Goal: Task Accomplishment & Management: Manage account settings

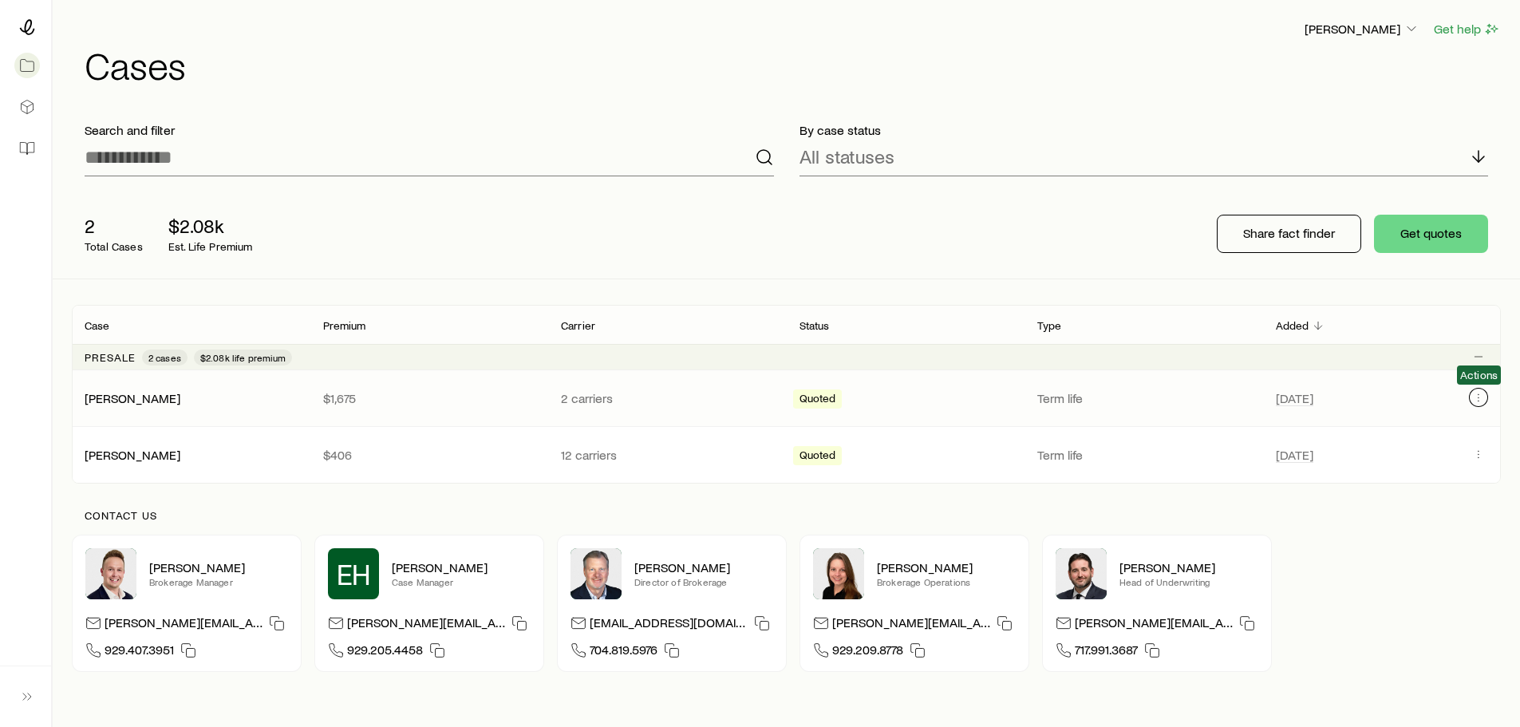
click at [1473, 397] on icon "Client cases" at bounding box center [1478, 397] width 13 height 13
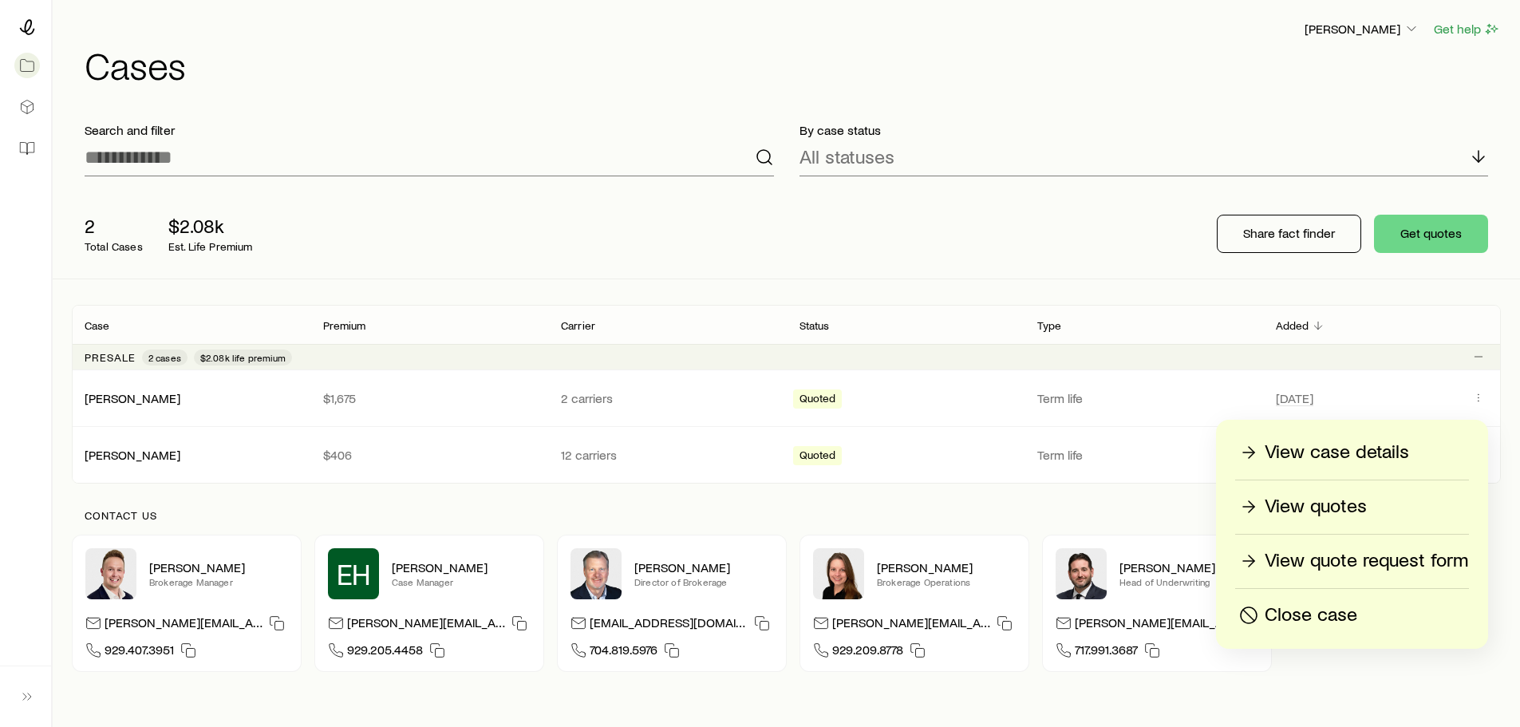
click at [1298, 455] on p "View case details" at bounding box center [1337, 453] width 144 height 26
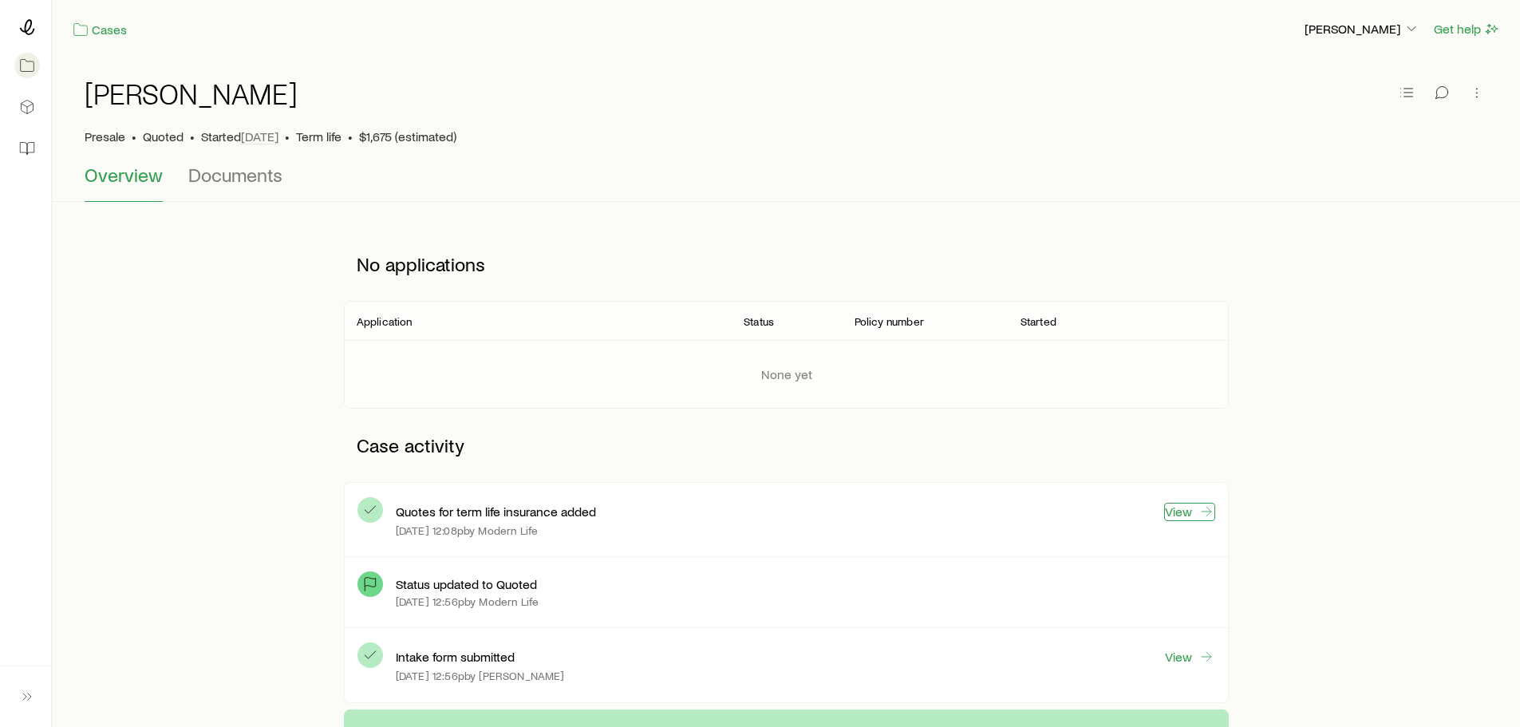
click at [1189, 509] on link "View" at bounding box center [1189, 512] width 51 height 18
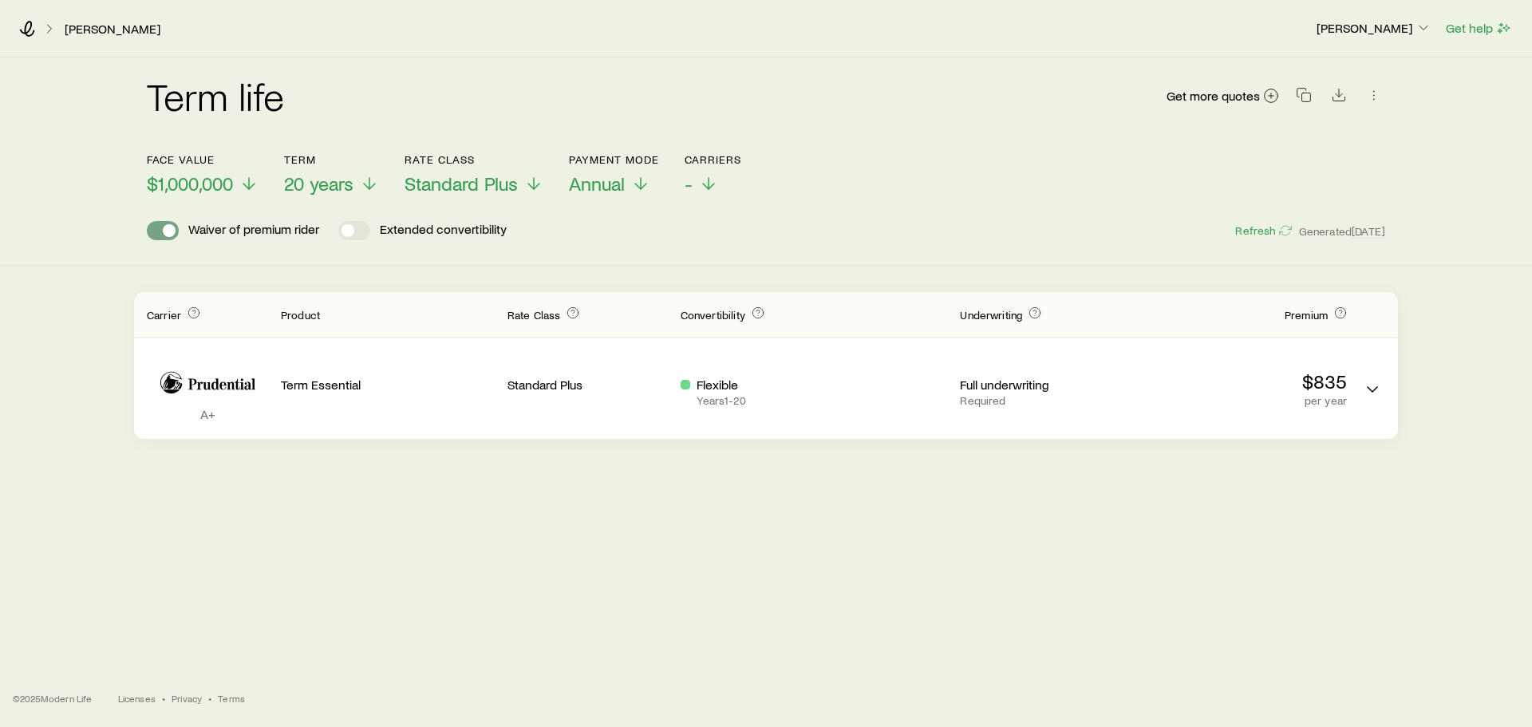
click at [161, 228] on span at bounding box center [163, 230] width 32 height 19
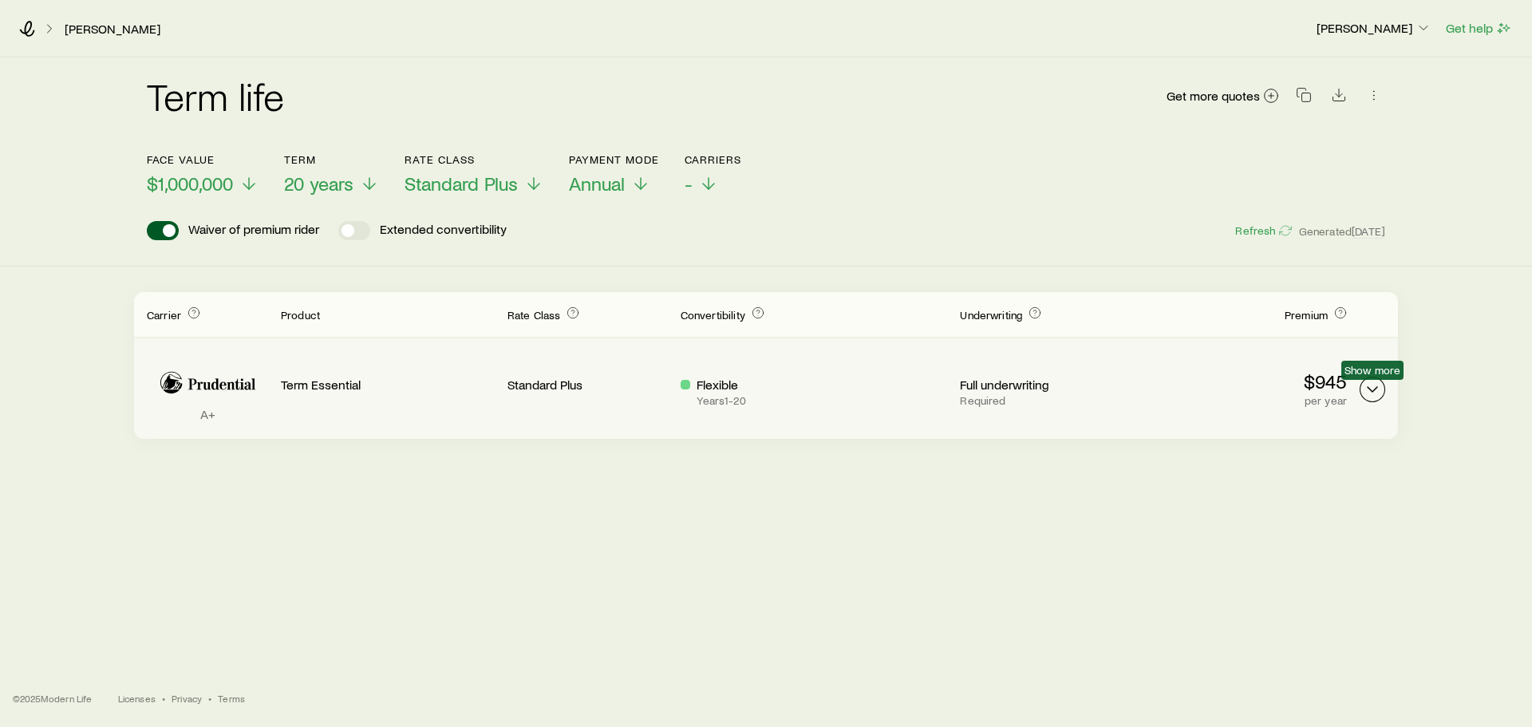
click at [1368, 387] on polyline "Term quotes" at bounding box center [1373, 389] width 10 height 5
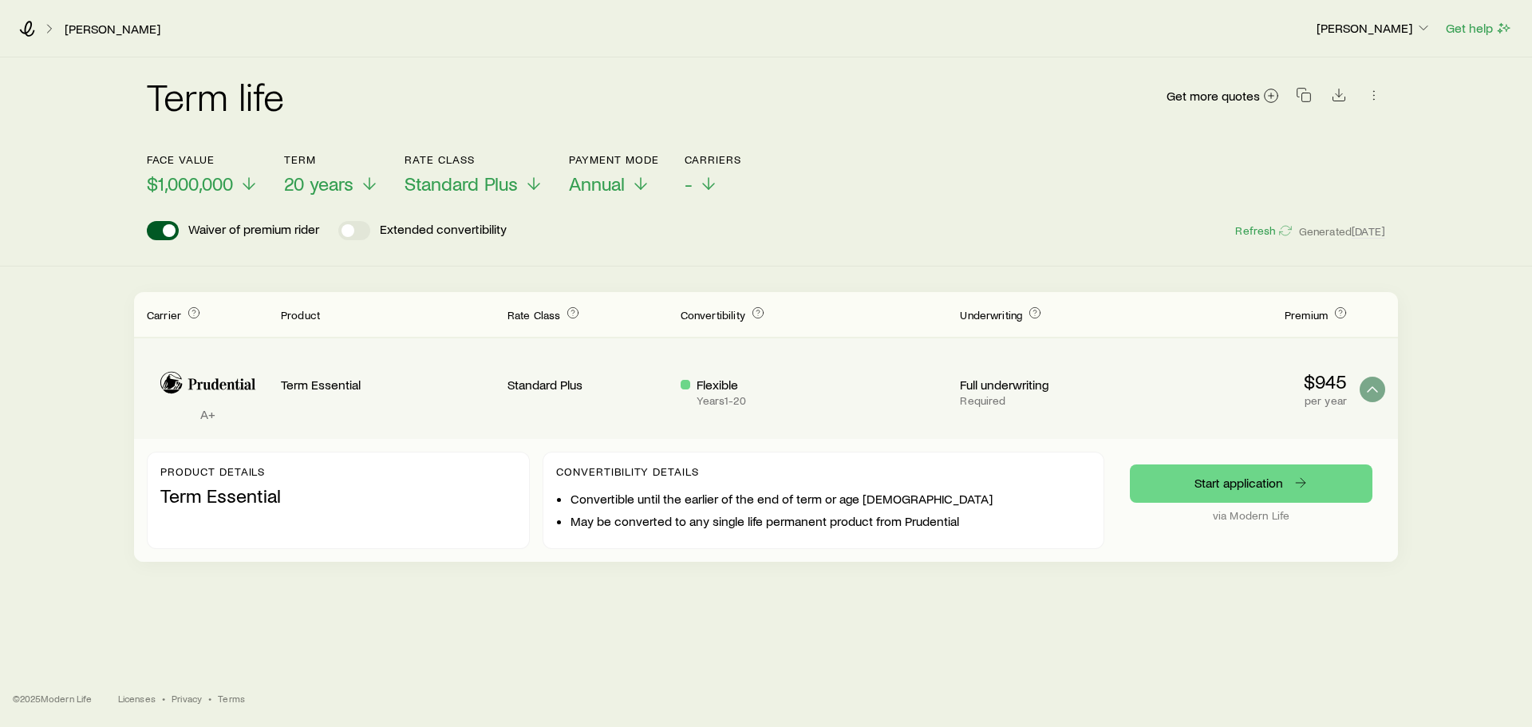
click at [717, 391] on p "Flexible" at bounding box center [721, 385] width 49 height 16
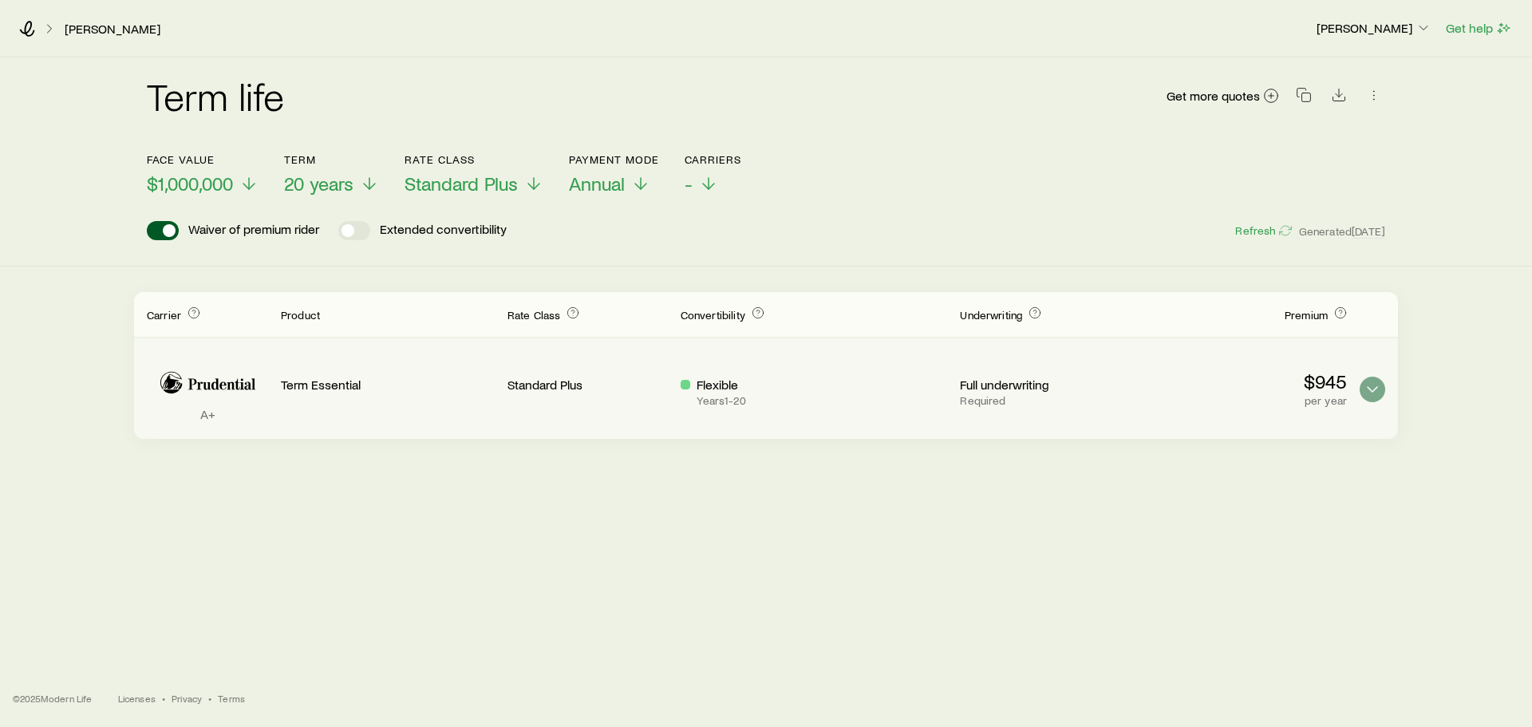
click at [472, 386] on p "Term Essential" at bounding box center [388, 385] width 214 height 16
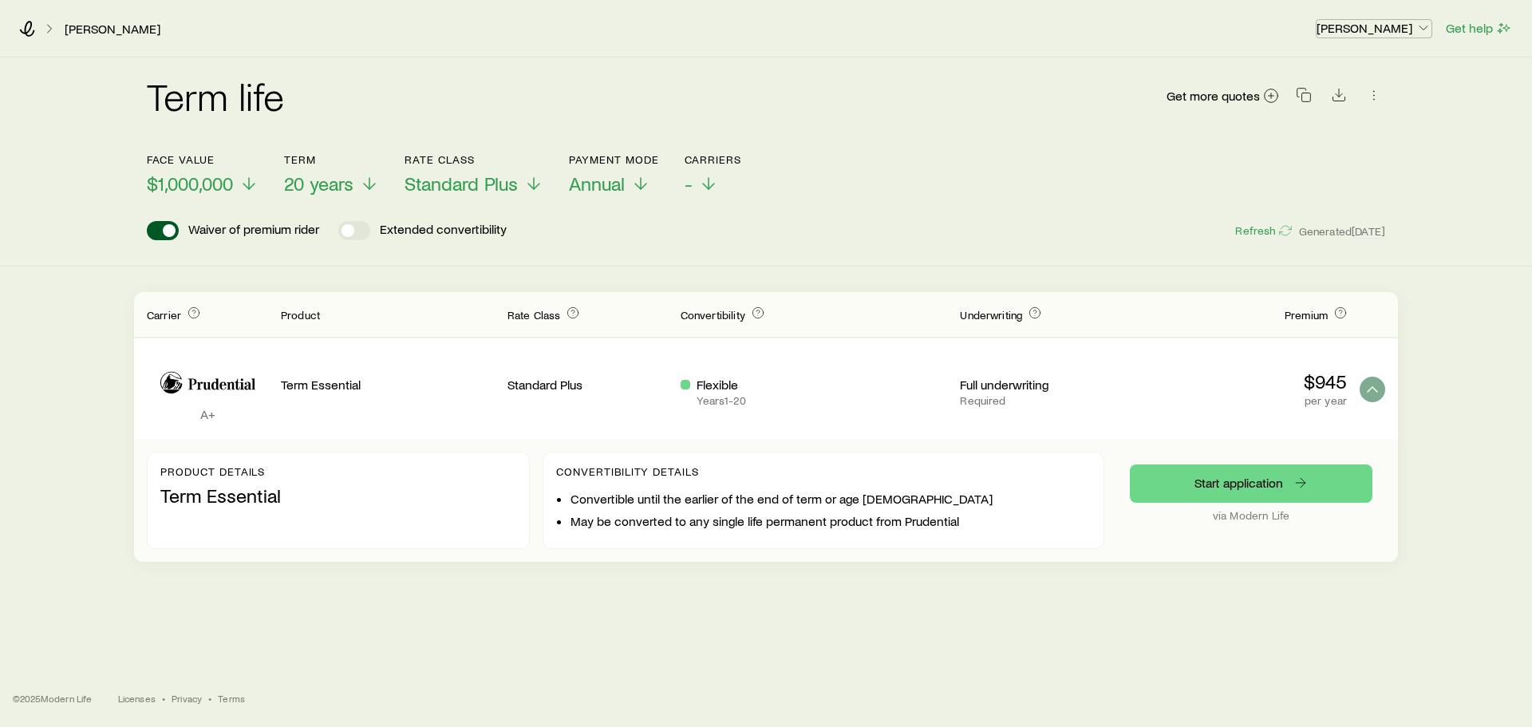
click at [1386, 30] on p "[PERSON_NAME]" at bounding box center [1373, 28] width 115 height 16
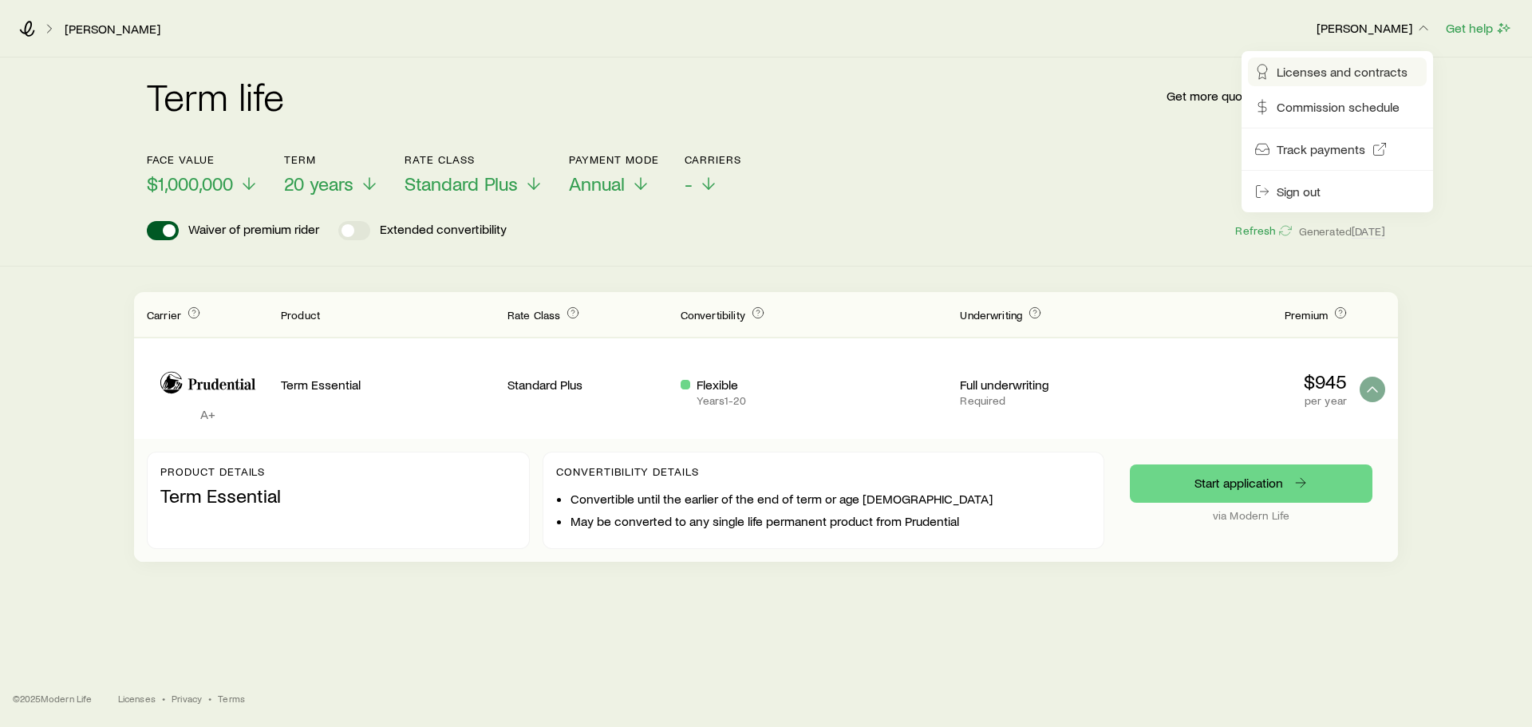
click at [1320, 70] on span "Licenses and contracts" at bounding box center [1342, 72] width 131 height 16
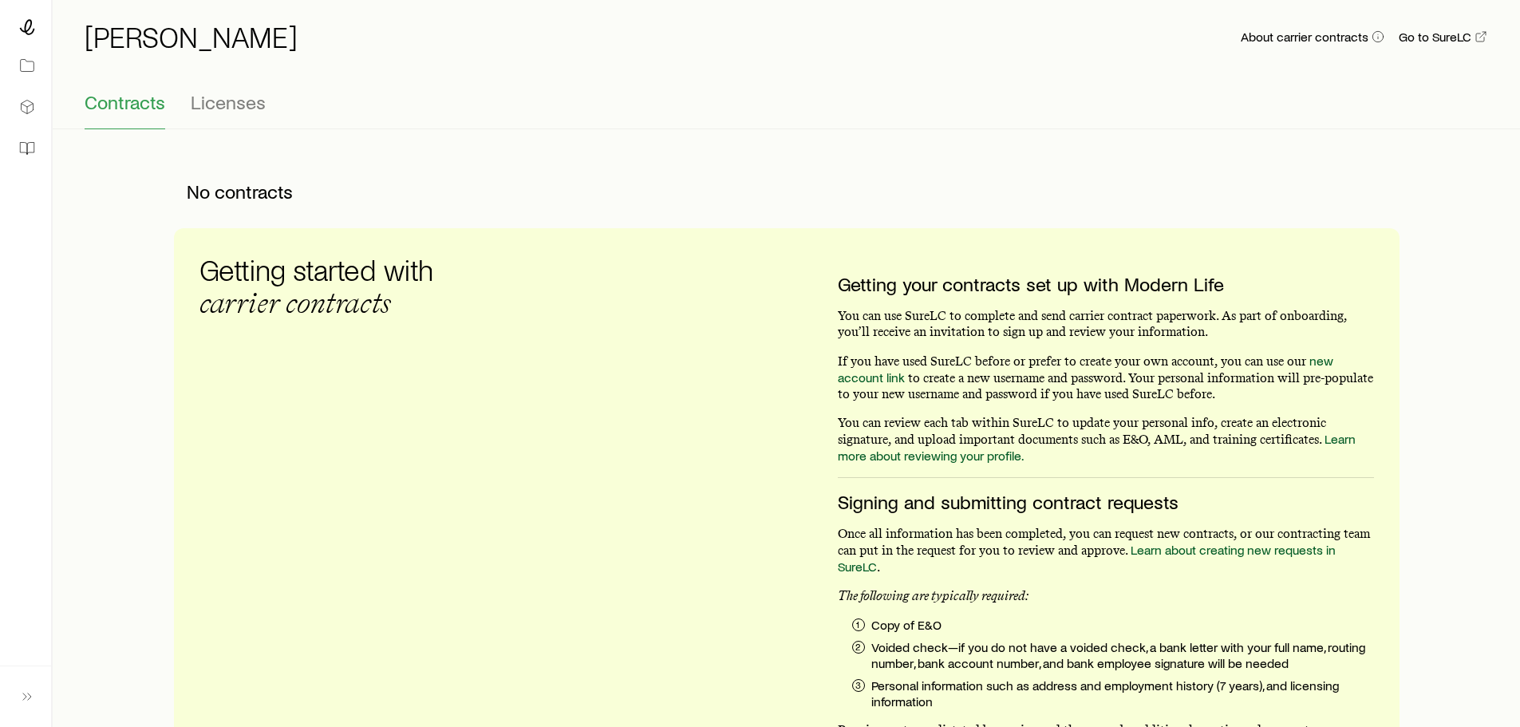
scroll to position [46, 0]
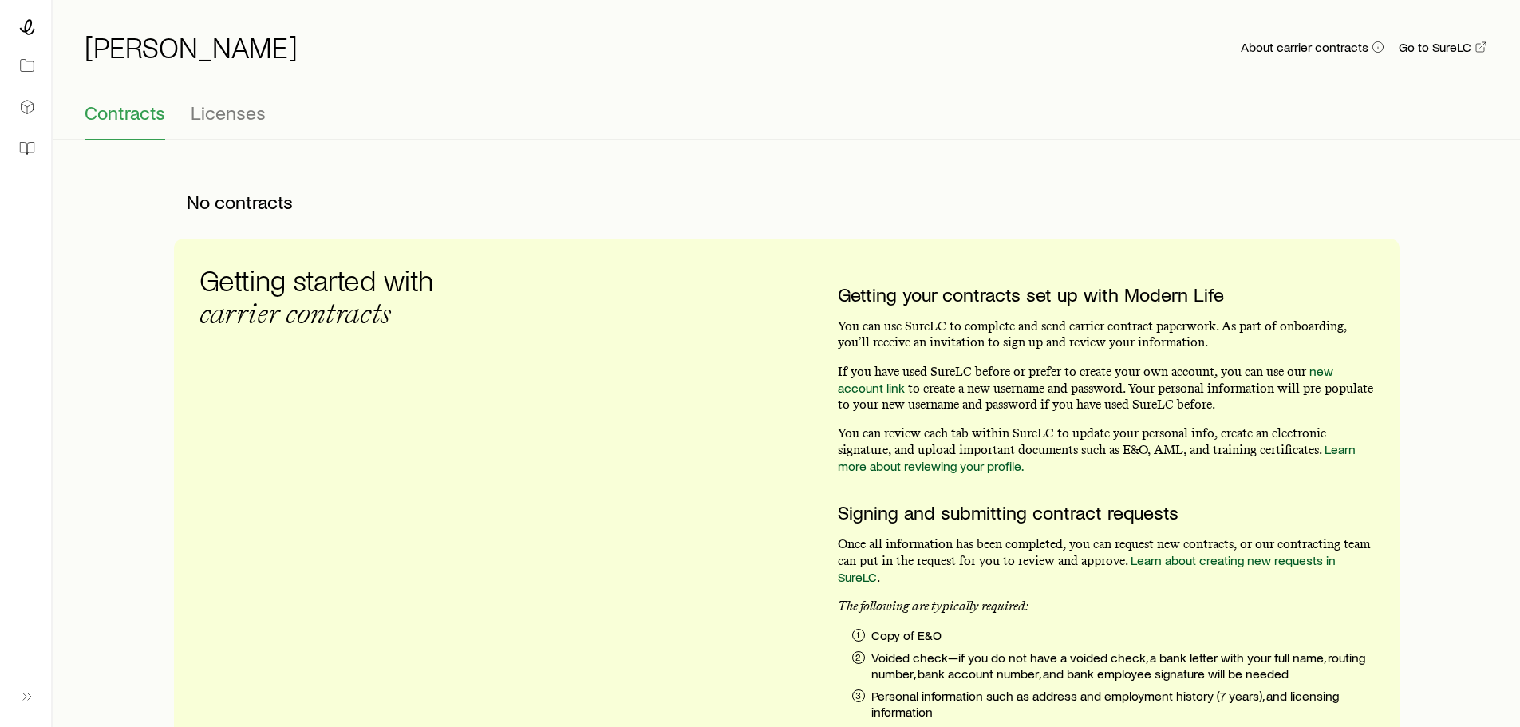
click at [1237, 563] on link "Learn about creating new requests in SureLC" at bounding box center [1087, 568] width 498 height 32
click at [1445, 48] on link "Go to SureLC" at bounding box center [1443, 47] width 90 height 15
